Goal: Task Accomplishment & Management: Manage account settings

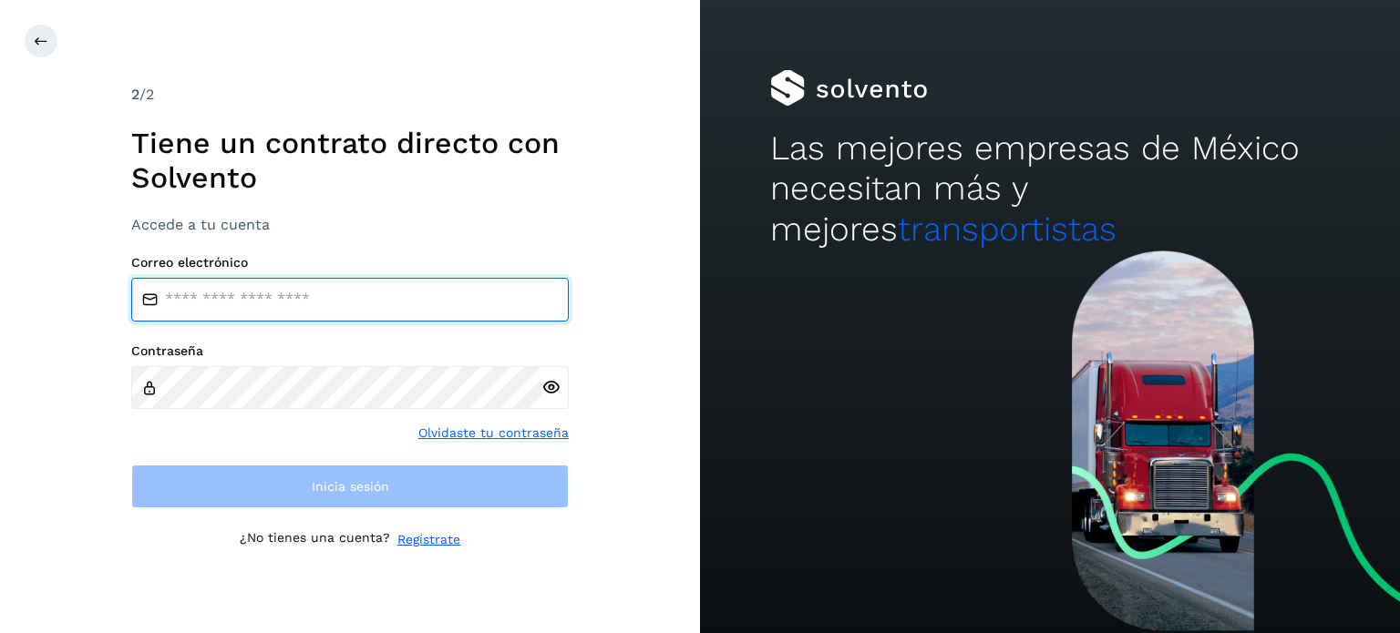
click at [332, 301] on input "email" at bounding box center [349, 300] width 437 height 44
type input "**********"
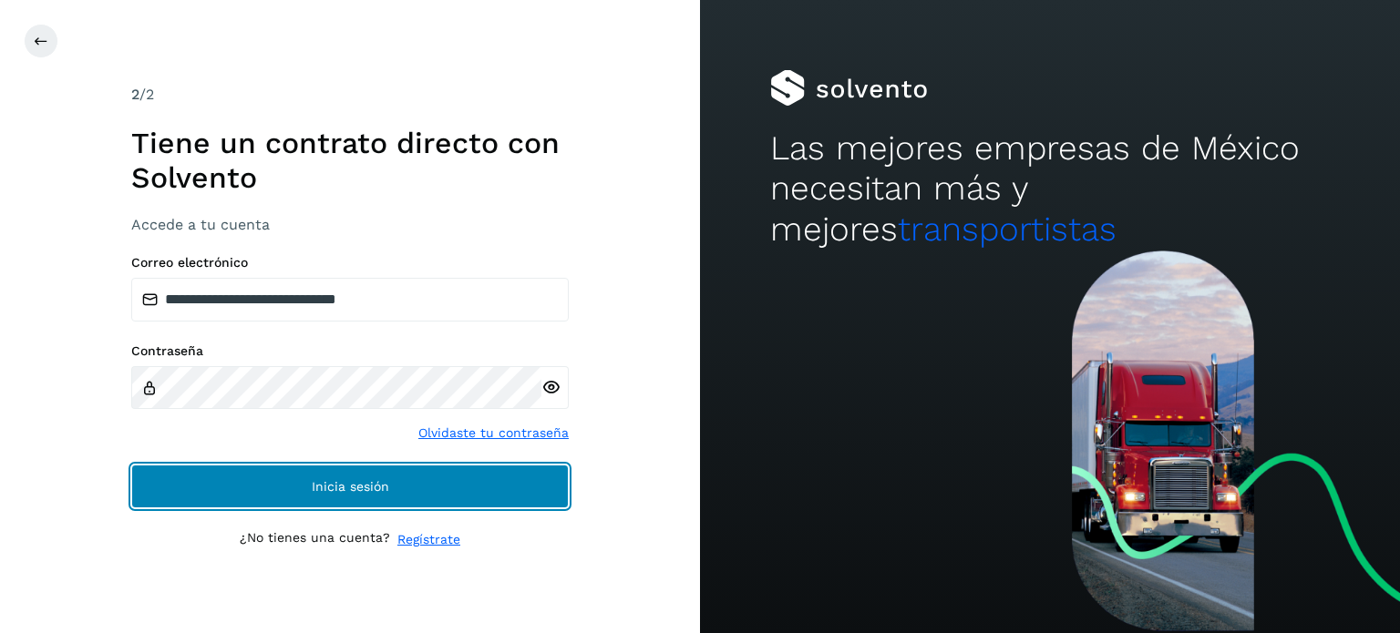
click at [261, 484] on button "Inicia sesión" at bounding box center [349, 487] width 437 height 44
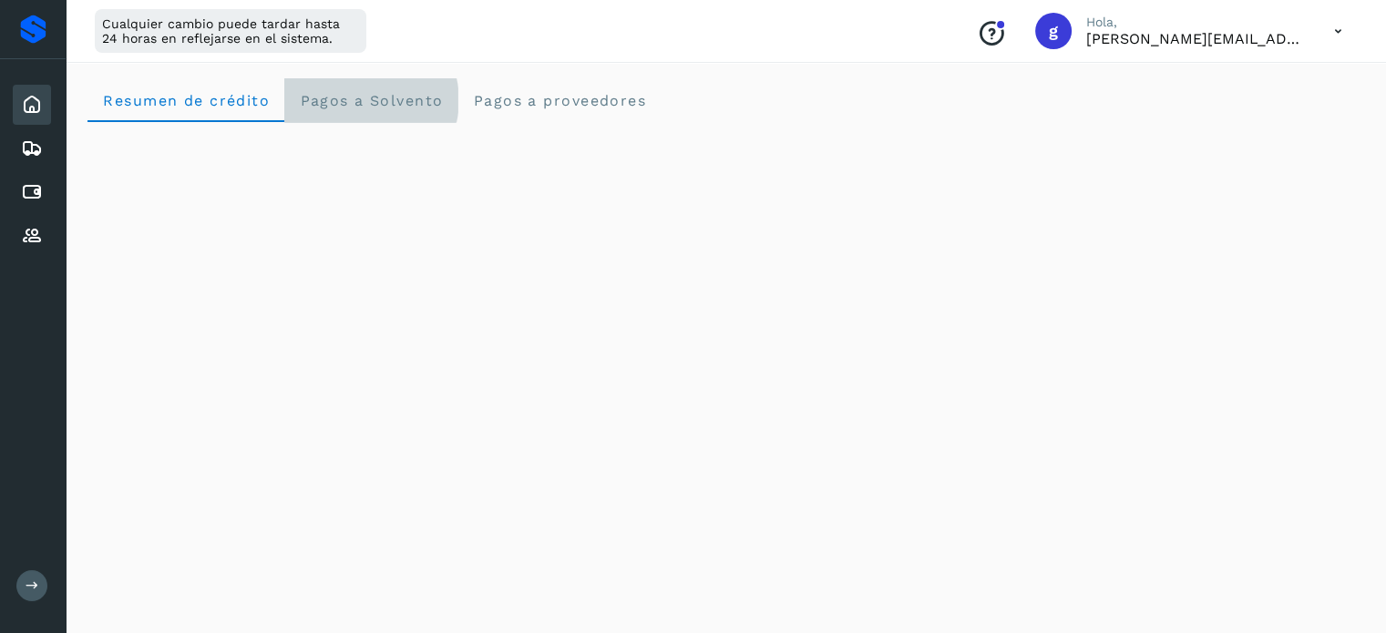
click at [376, 99] on span "Pagos a Solvento" at bounding box center [371, 100] width 144 height 17
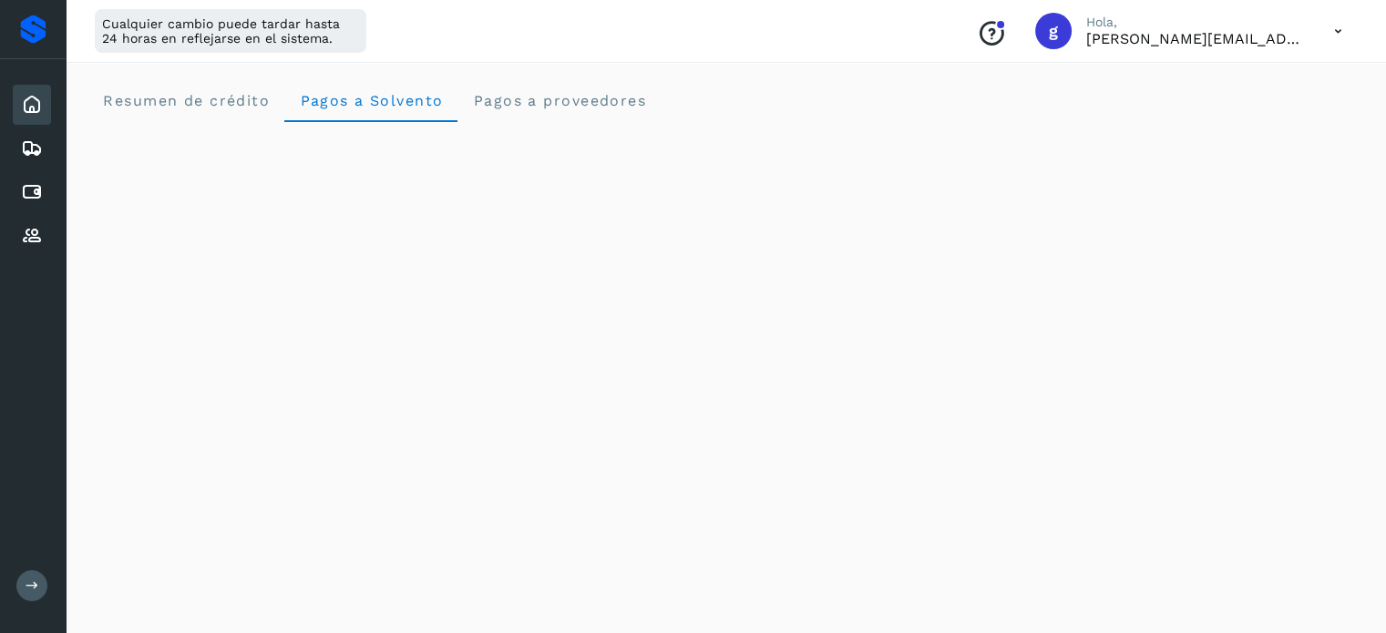
click at [31, 108] on icon at bounding box center [32, 105] width 22 height 22
click at [25, 153] on icon at bounding box center [32, 149] width 22 height 22
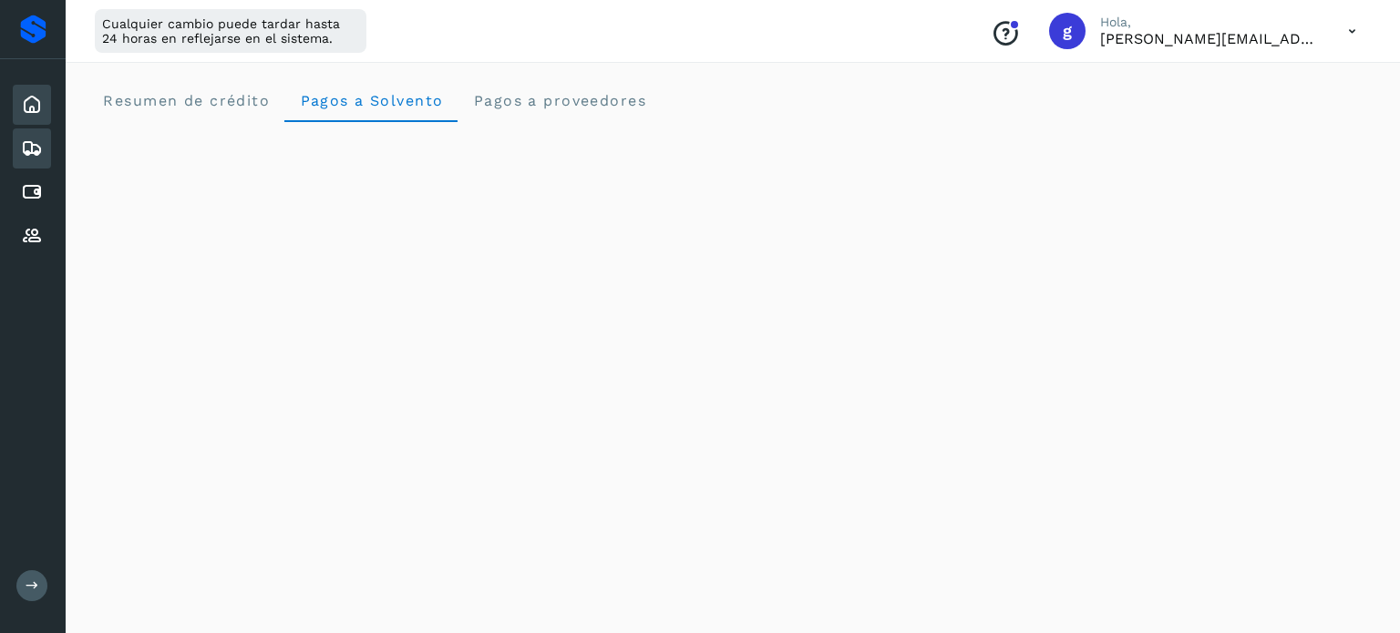
click at [33, 110] on icon at bounding box center [32, 105] width 22 height 22
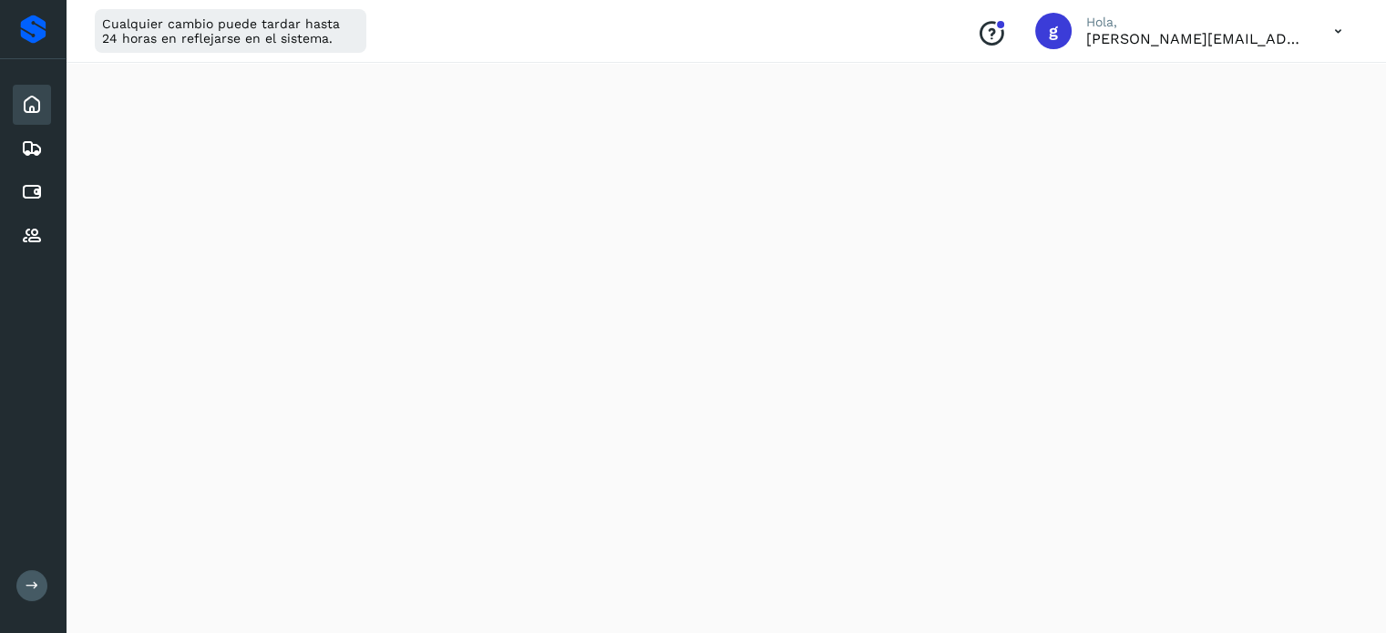
scroll to position [200, 0]
click at [34, 186] on icon at bounding box center [32, 192] width 22 height 22
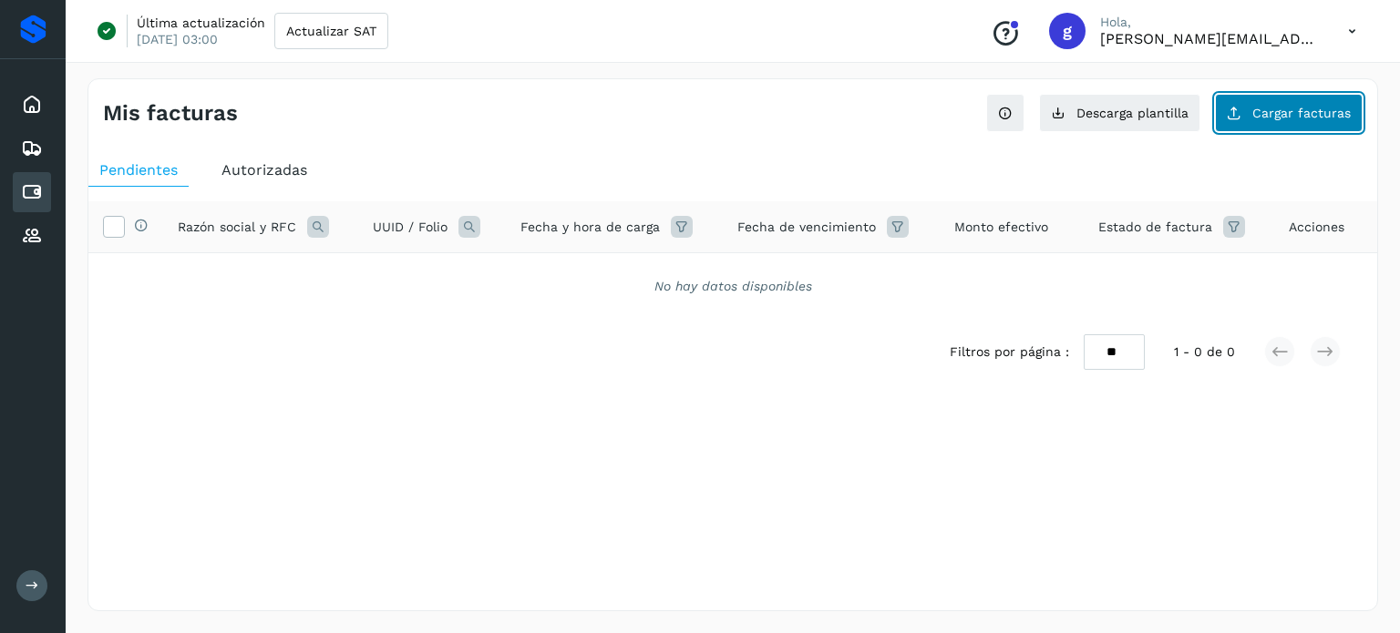
click at [1258, 107] on span "Cargar facturas" at bounding box center [1301, 113] width 98 height 13
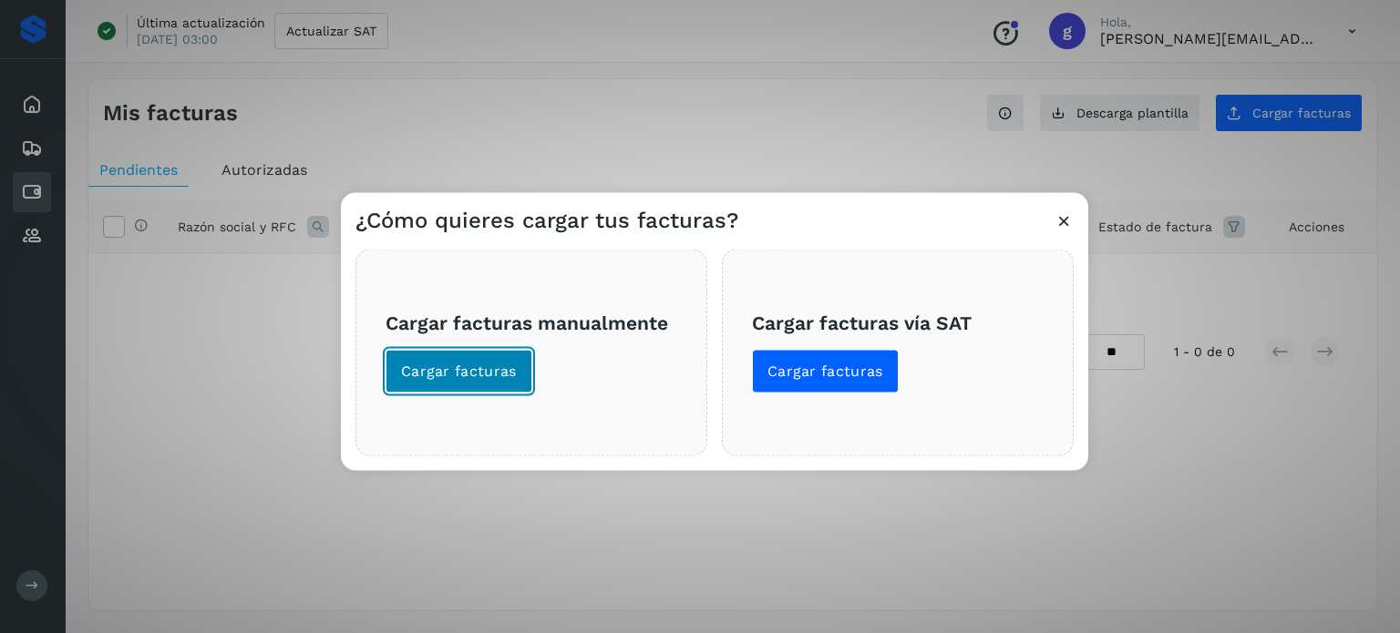
click at [463, 367] on span "Cargar facturas" at bounding box center [459, 371] width 116 height 20
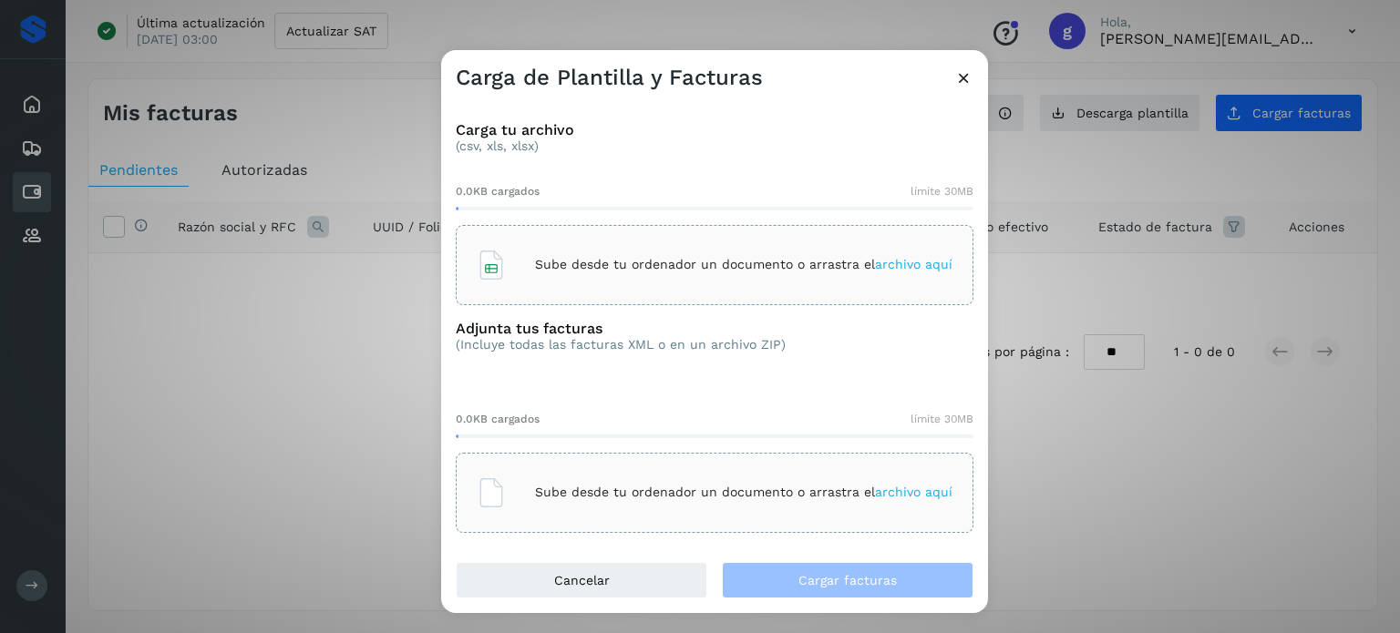
click at [594, 285] on div "Sube desde tu ordenador un documento o arrastra el archivo aquí" at bounding box center [715, 265] width 476 height 49
drag, startPoint x: 574, startPoint y: 484, endPoint x: 516, endPoint y: 476, distance: 58.9
click at [516, 476] on div "Sube desde tu ordenador un documento o arrastra el archivo aquí" at bounding box center [715, 492] width 476 height 49
click at [244, 298] on div "Carga de Plantilla y Facturas Carga tu archivo (csv, xls, xlsx) 81.1KB cargados…" at bounding box center [700, 316] width 1400 height 633
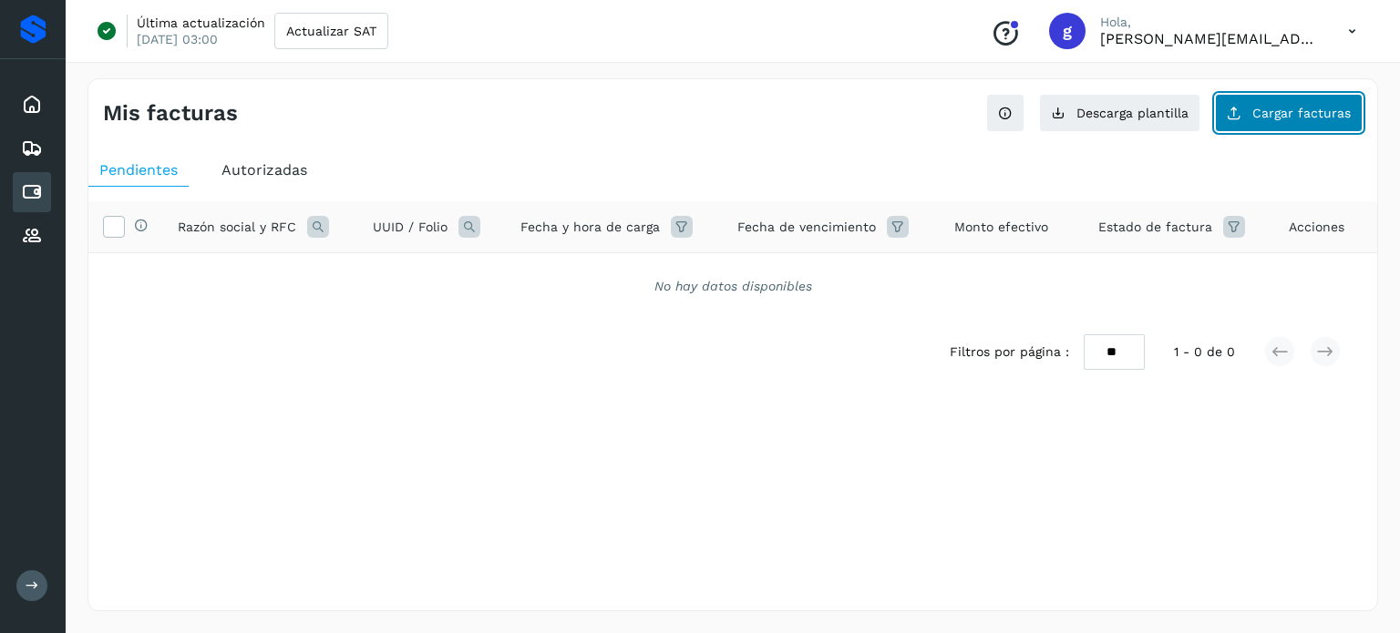
click at [1261, 108] on span "Cargar facturas" at bounding box center [1301, 113] width 98 height 13
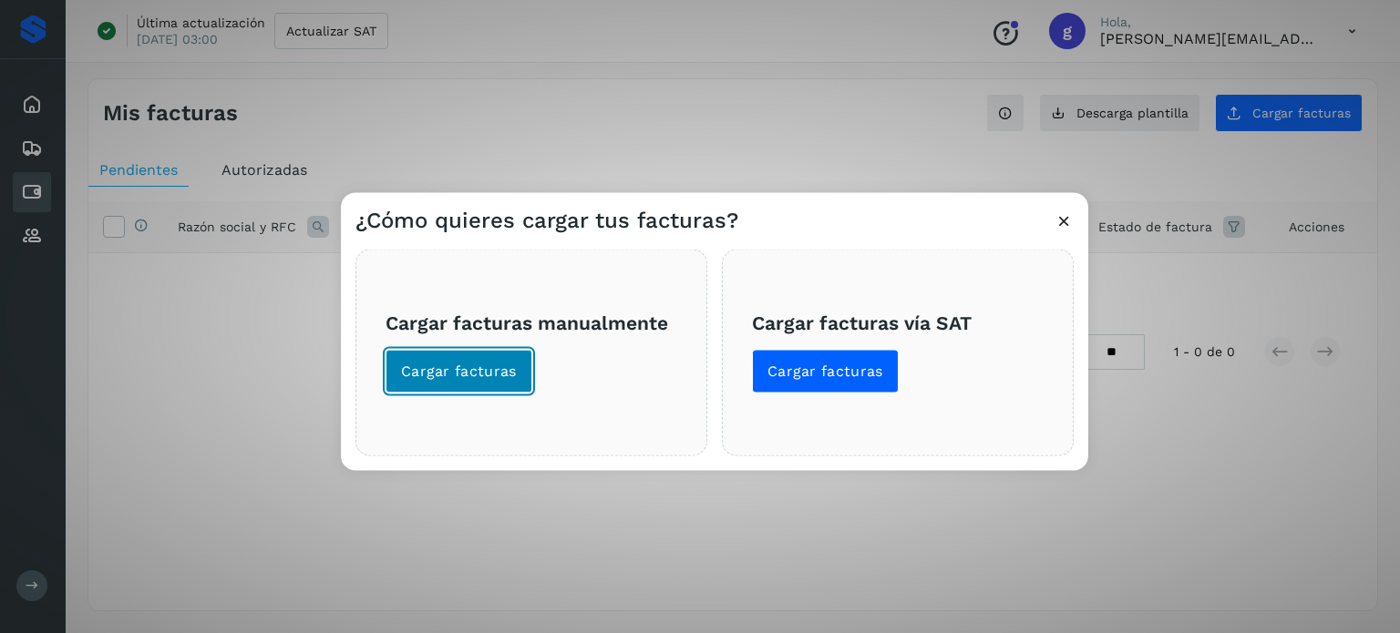
click at [453, 369] on span "Cargar facturas" at bounding box center [459, 371] width 116 height 20
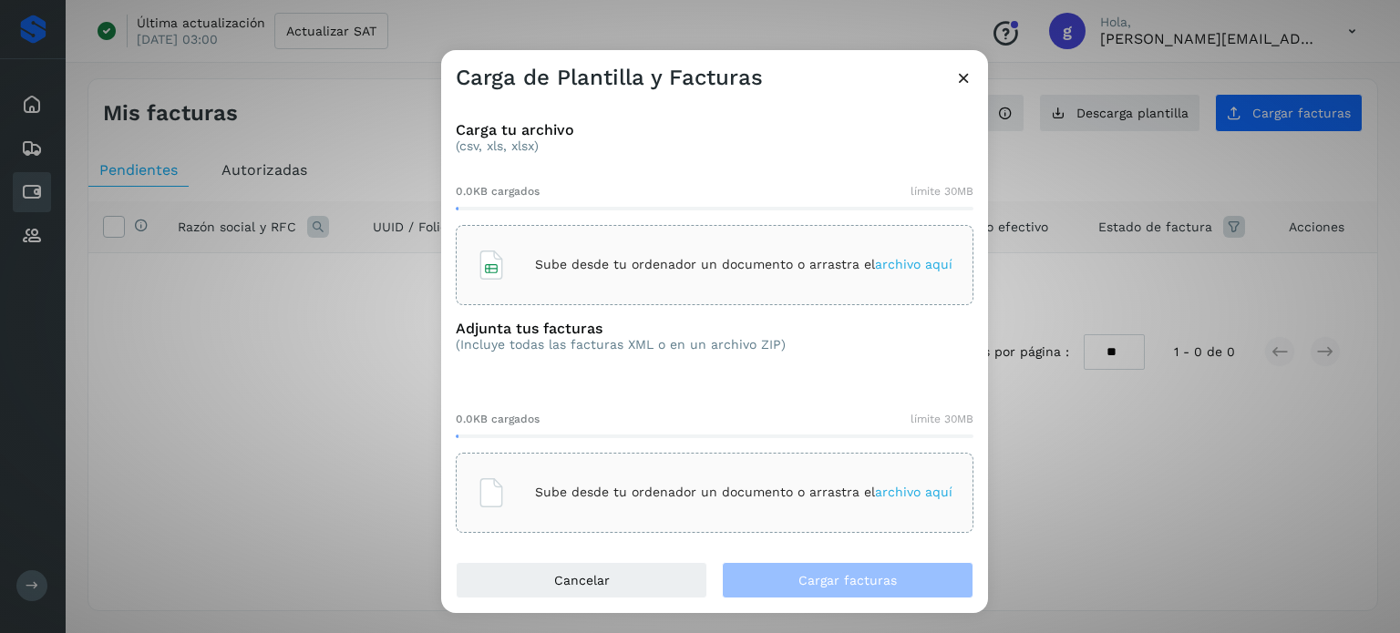
click at [594, 274] on div "Sube desde tu ordenador un documento o arrastra el archivo aquí" at bounding box center [715, 265] width 476 height 49
click at [590, 480] on div "Sube desde tu ordenador un documento o arrastra el archivo aquí" at bounding box center [715, 492] width 476 height 49
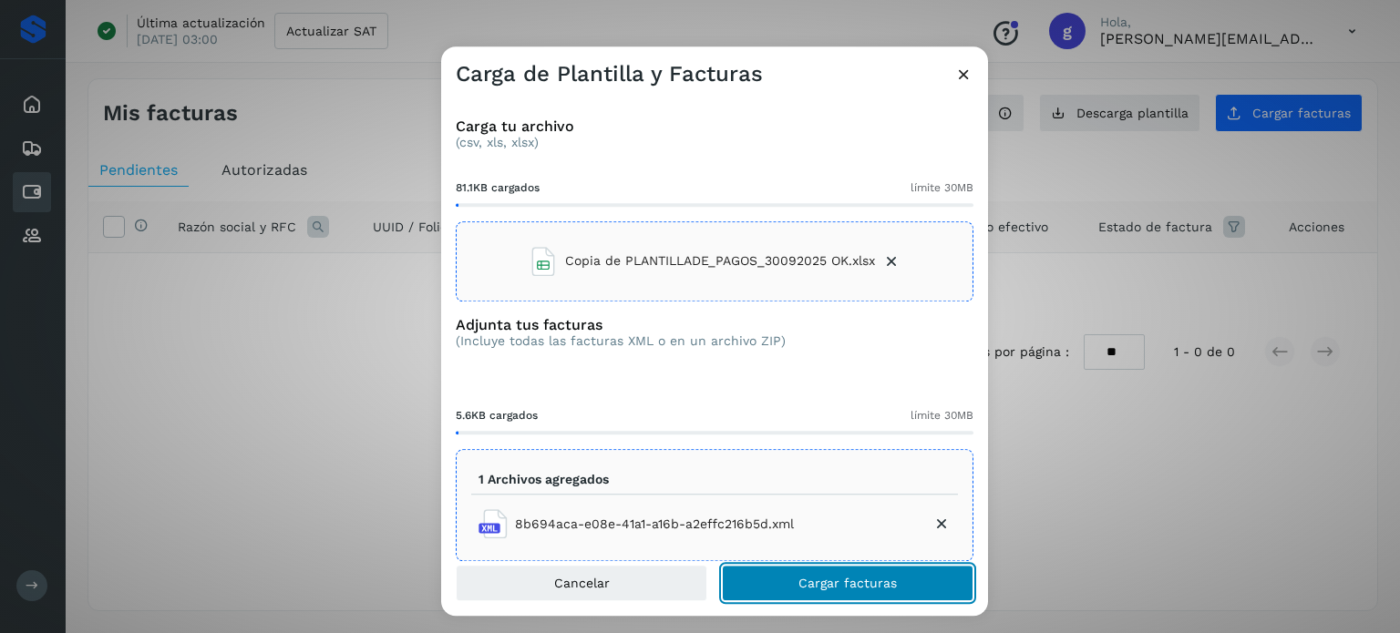
click at [809, 579] on span "Cargar facturas" at bounding box center [847, 583] width 98 height 13
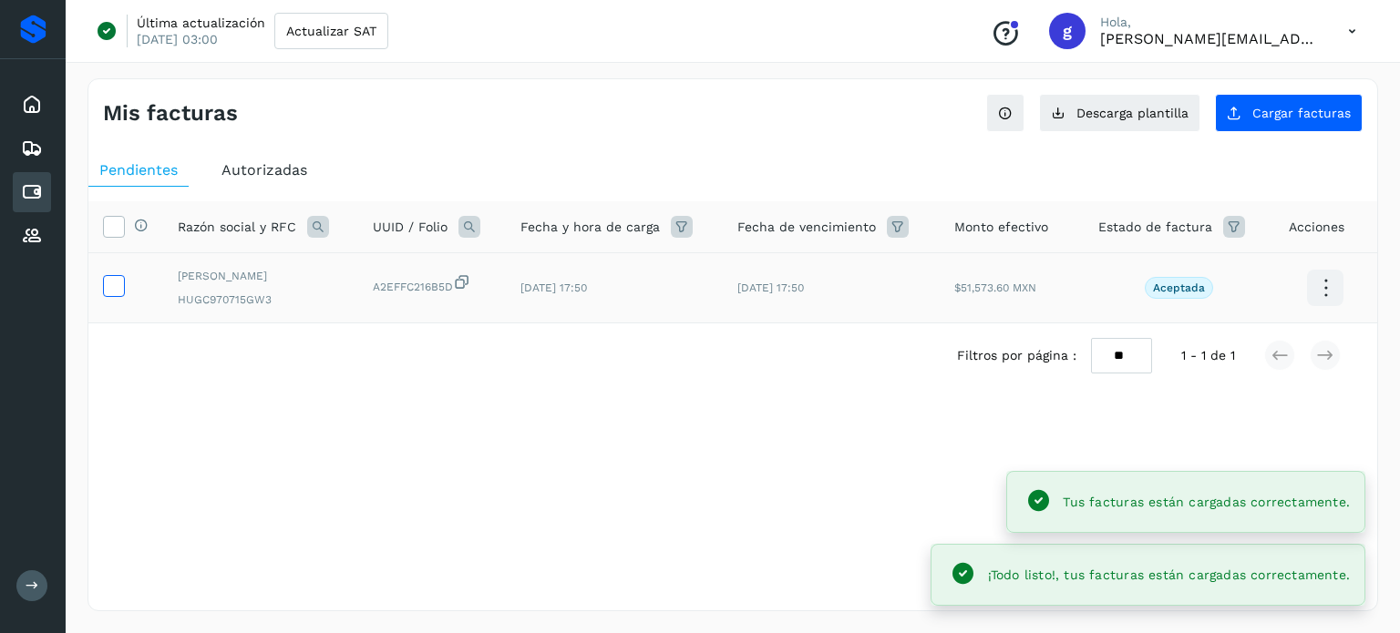
click at [120, 283] on icon at bounding box center [113, 284] width 19 height 19
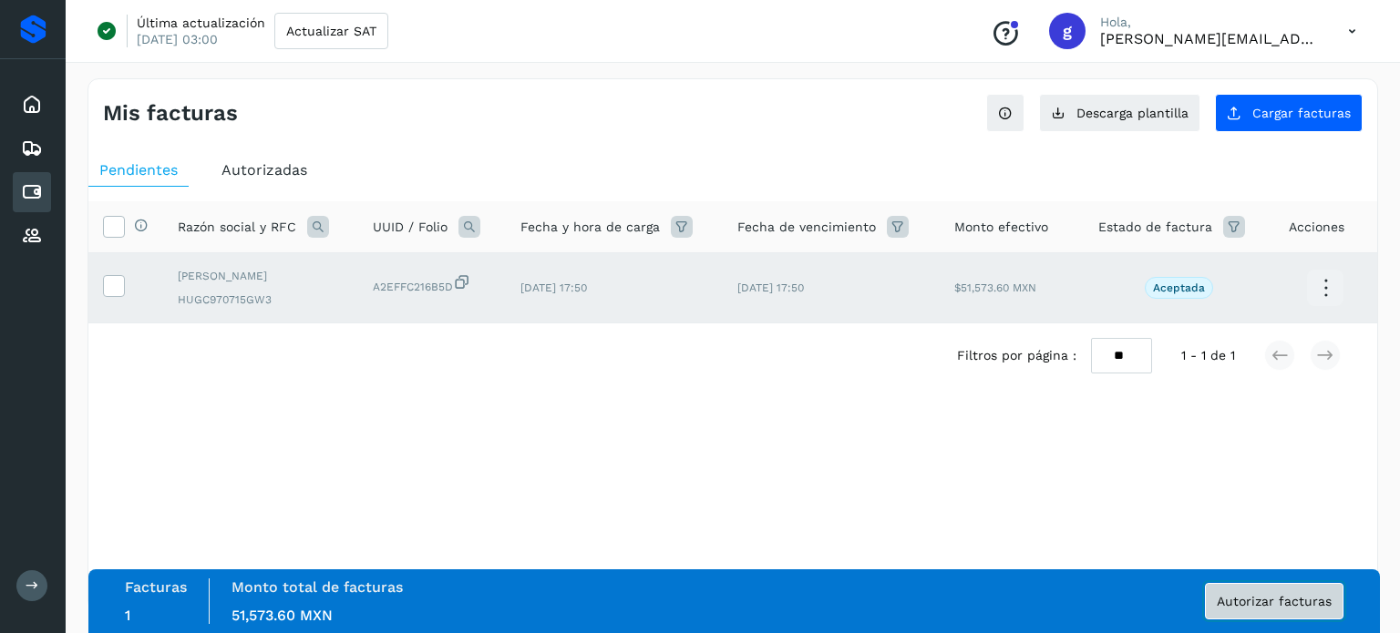
click at [1232, 595] on span "Autorizar facturas" at bounding box center [1274, 601] width 115 height 13
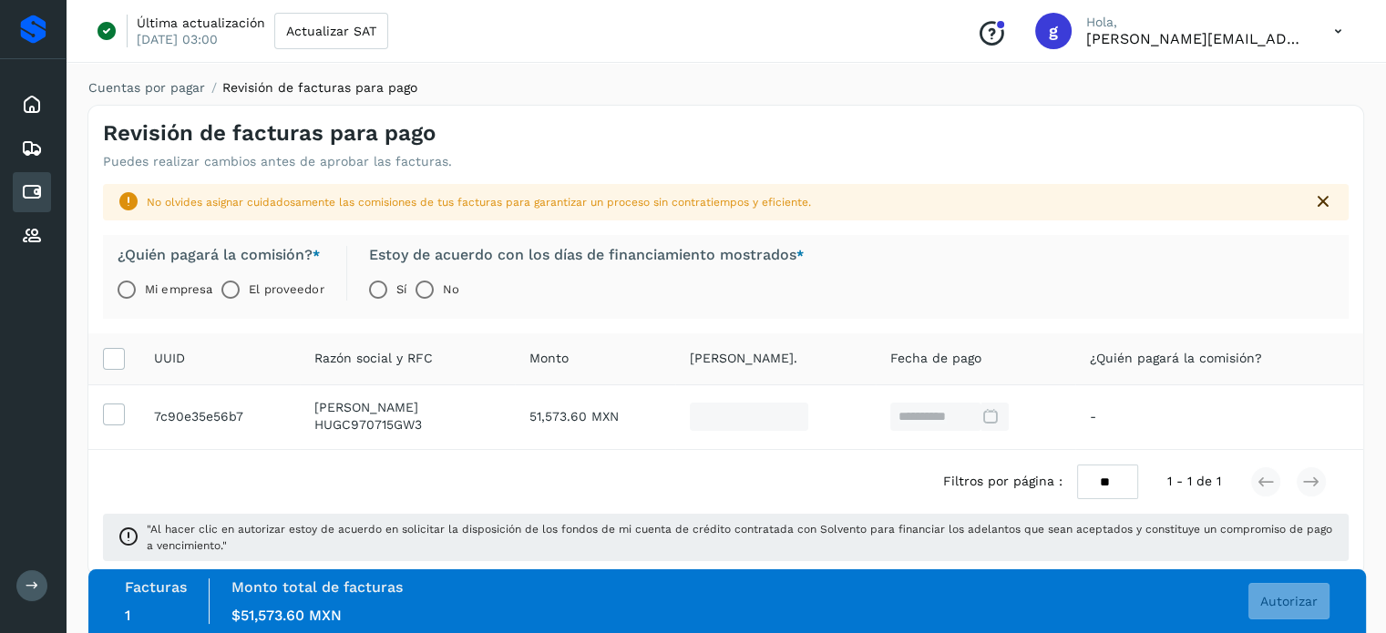
click at [168, 291] on label "Mi empresa" at bounding box center [178, 290] width 67 height 36
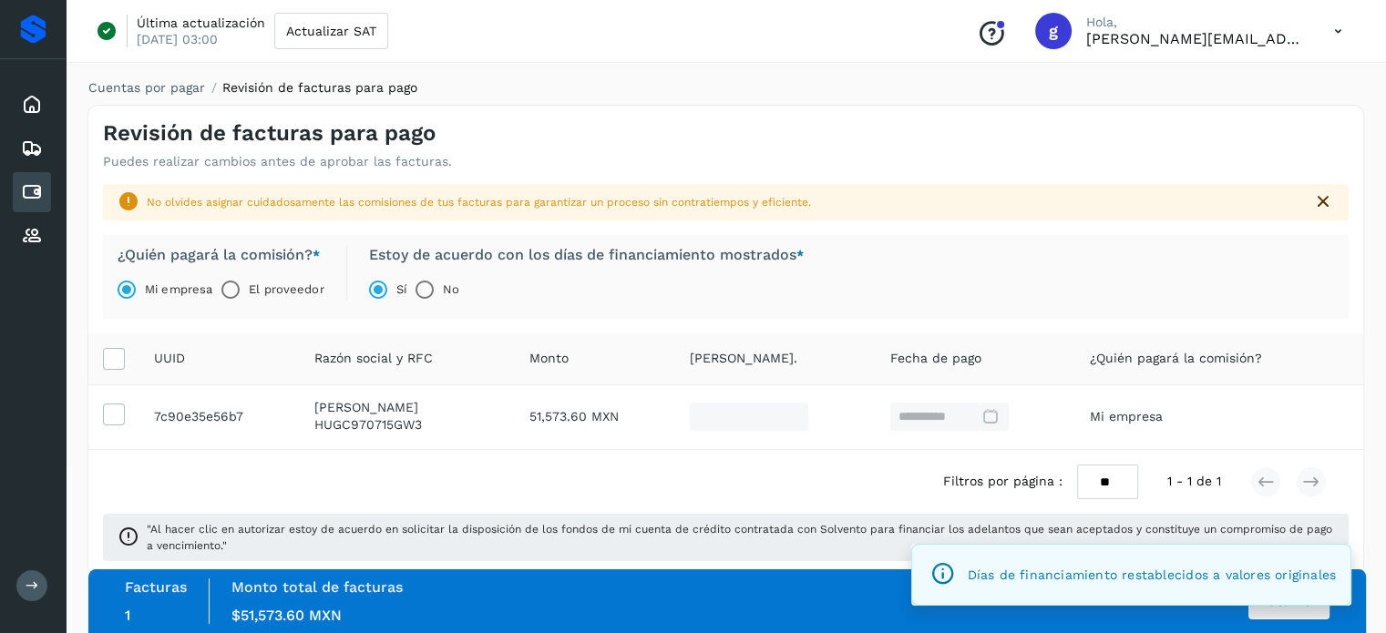
scroll to position [25, 0]
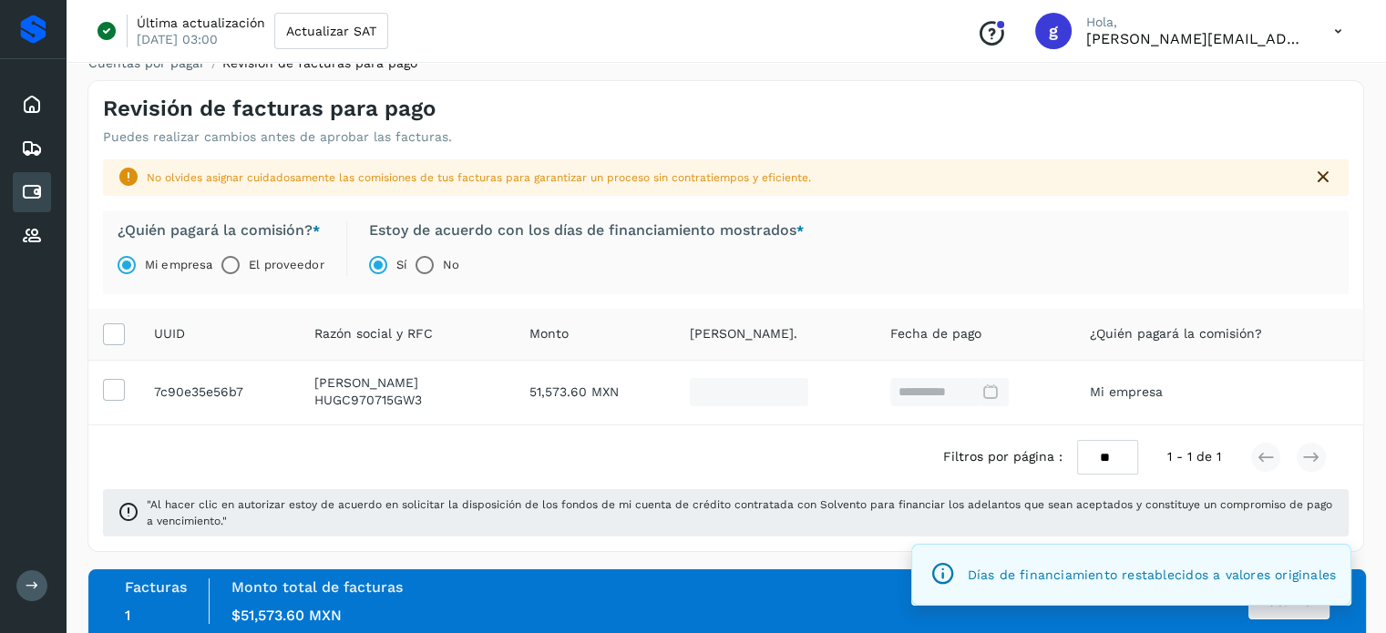
click at [1304, 246] on div "¿Quién pagará la comisión? * Mi empresa El proveedor Estoy de acuerdo con los d…" at bounding box center [726, 253] width 1246 height 84
click at [1270, 606] on span "Autorizar" at bounding box center [1289, 601] width 57 height 13
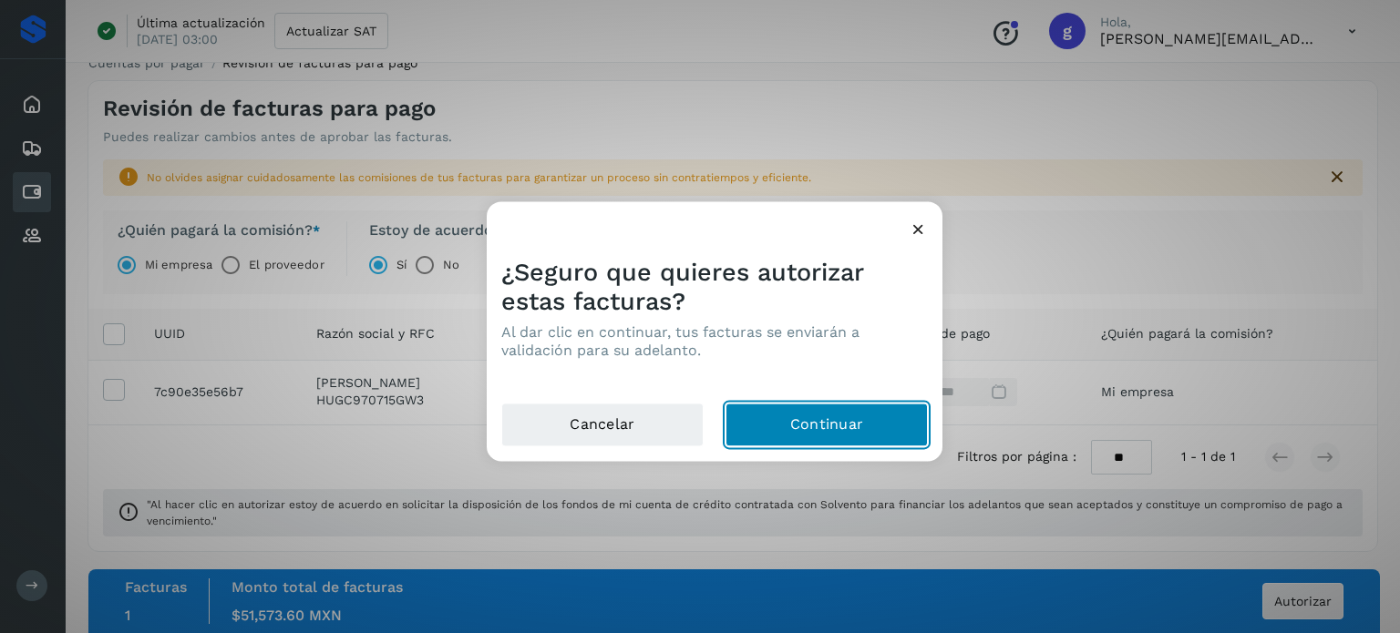
click at [847, 420] on button "Continuar" at bounding box center [827, 425] width 202 height 44
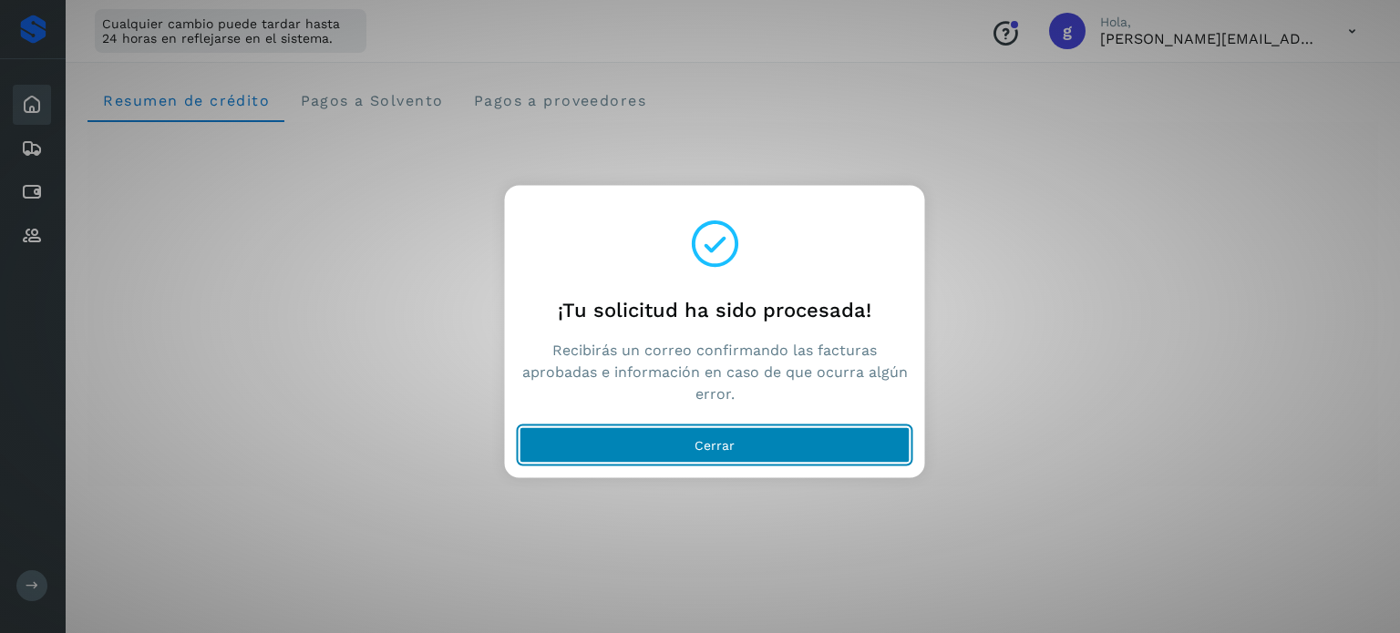
click at [756, 448] on button "Cerrar" at bounding box center [715, 445] width 391 height 36
